Goal: Information Seeking & Learning: Learn about a topic

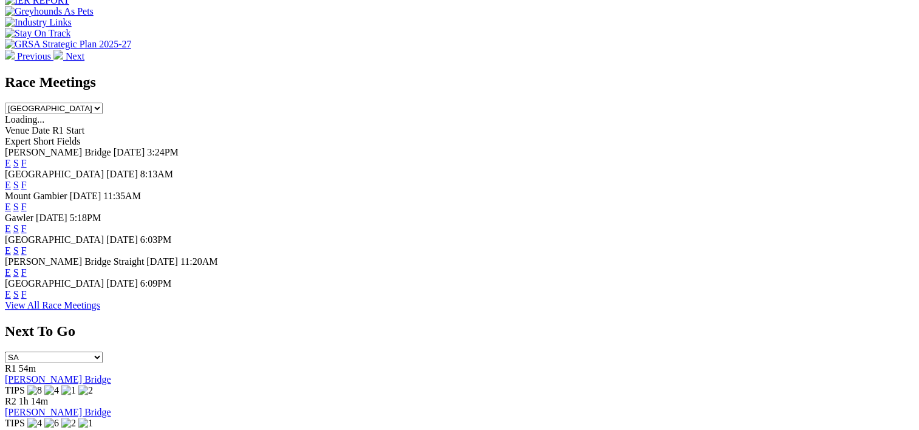
scroll to position [500, 0]
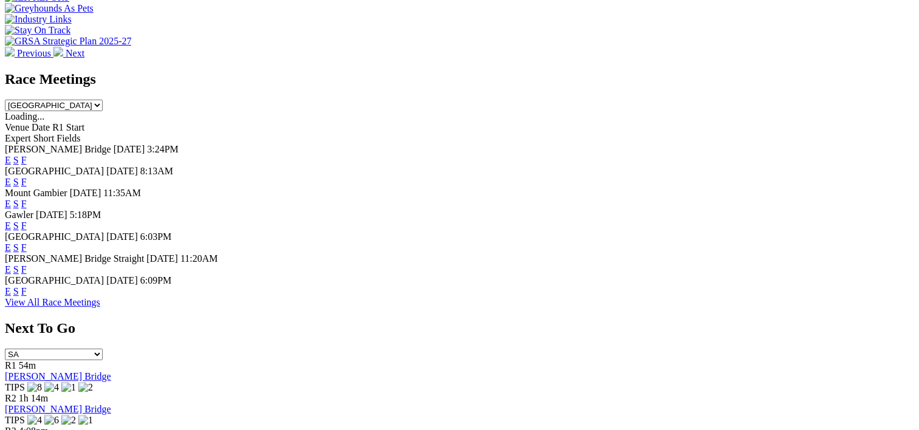
click at [27, 296] on link "F" at bounding box center [23, 291] width 5 height 10
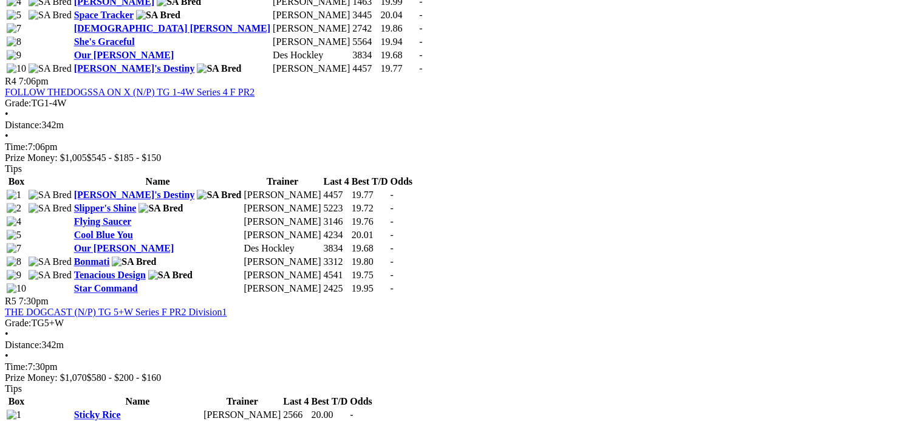
scroll to position [1464, 0]
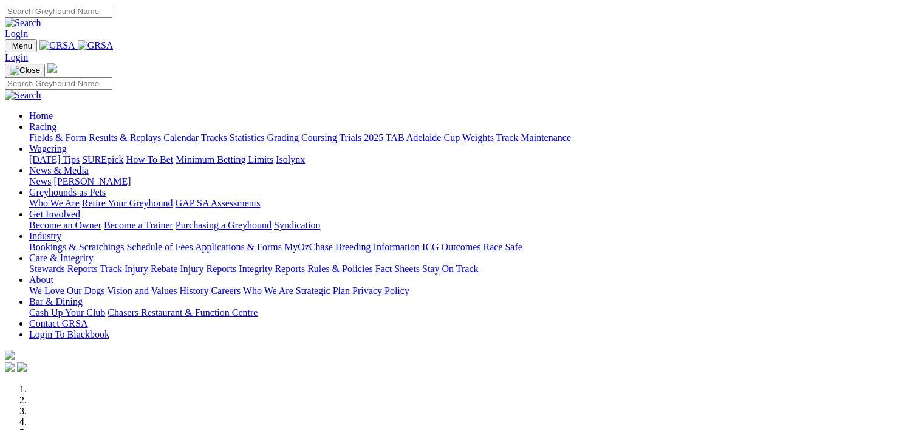
scroll to position [500, 0]
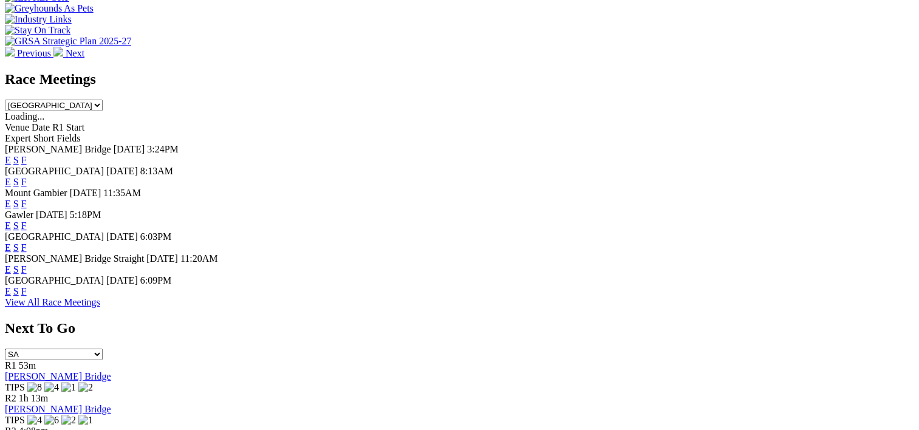
click at [27, 155] on link "F" at bounding box center [23, 160] width 5 height 10
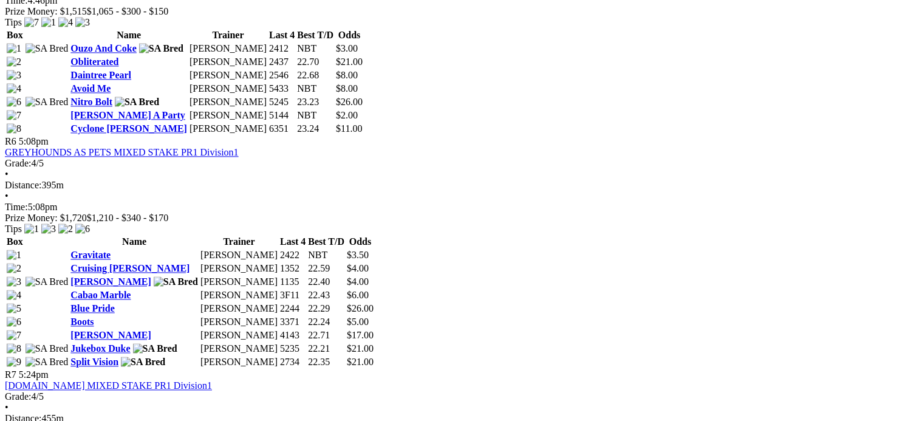
scroll to position [1484, 0]
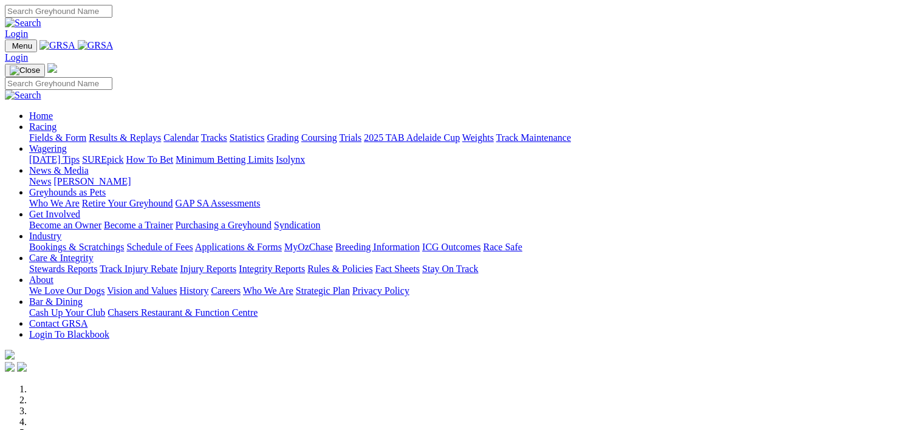
scroll to position [500, 0]
